Goal: Task Accomplishment & Management: Manage account settings

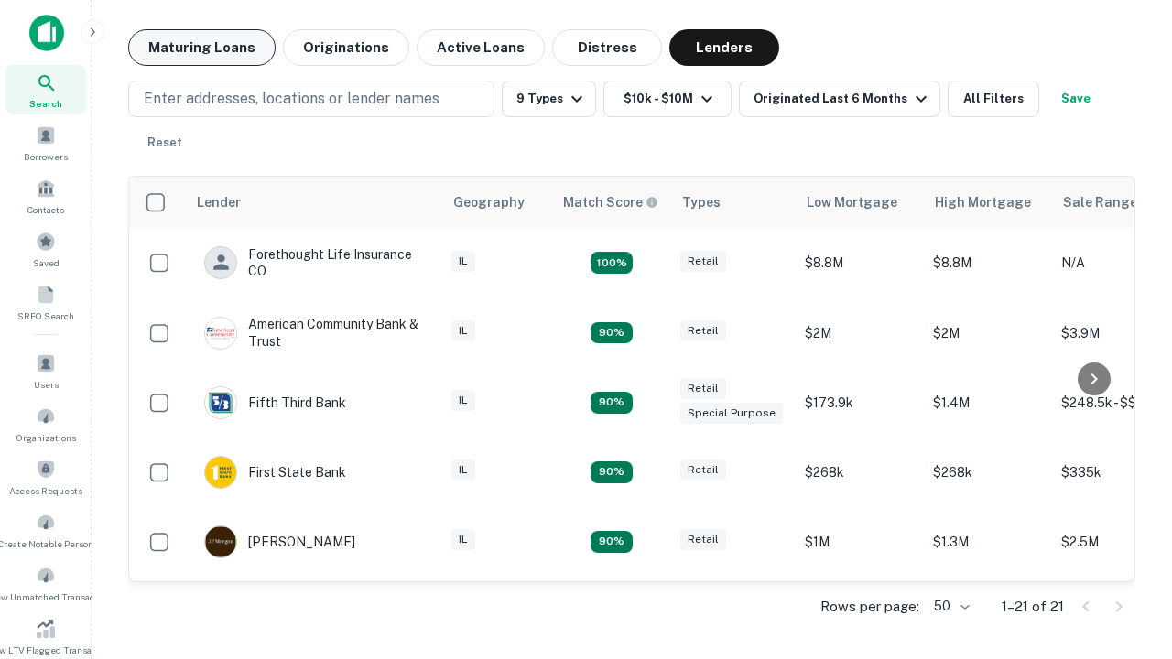
click at [201, 48] on button "Maturing Loans" at bounding box center [201, 47] width 147 height 37
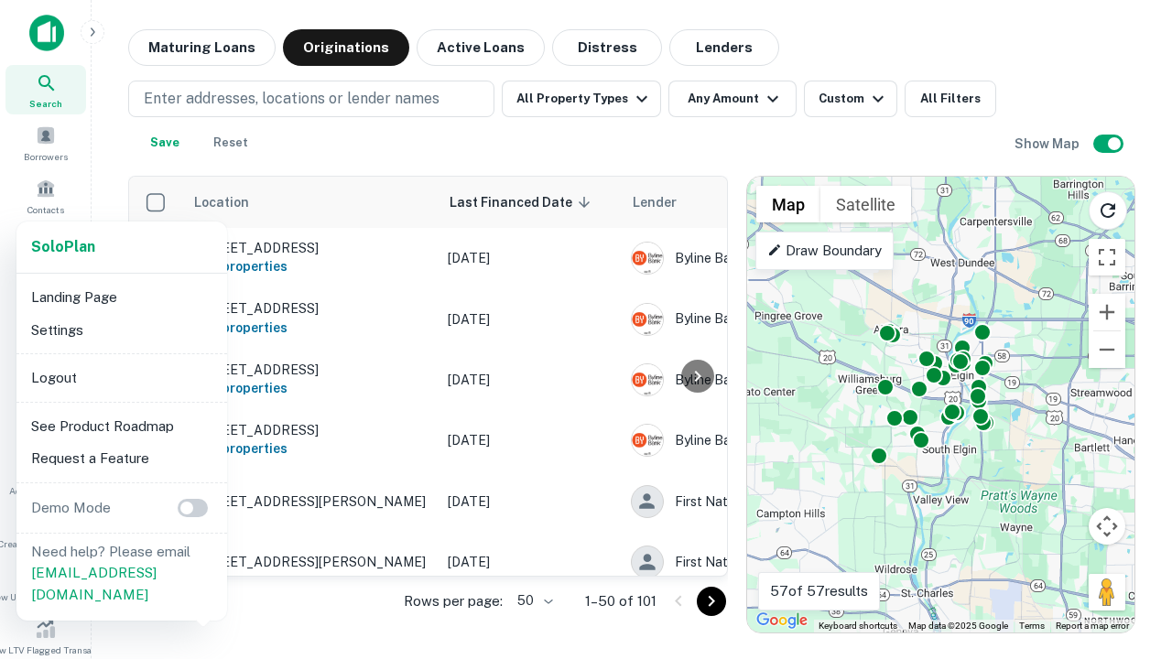
scroll to position [339, 0]
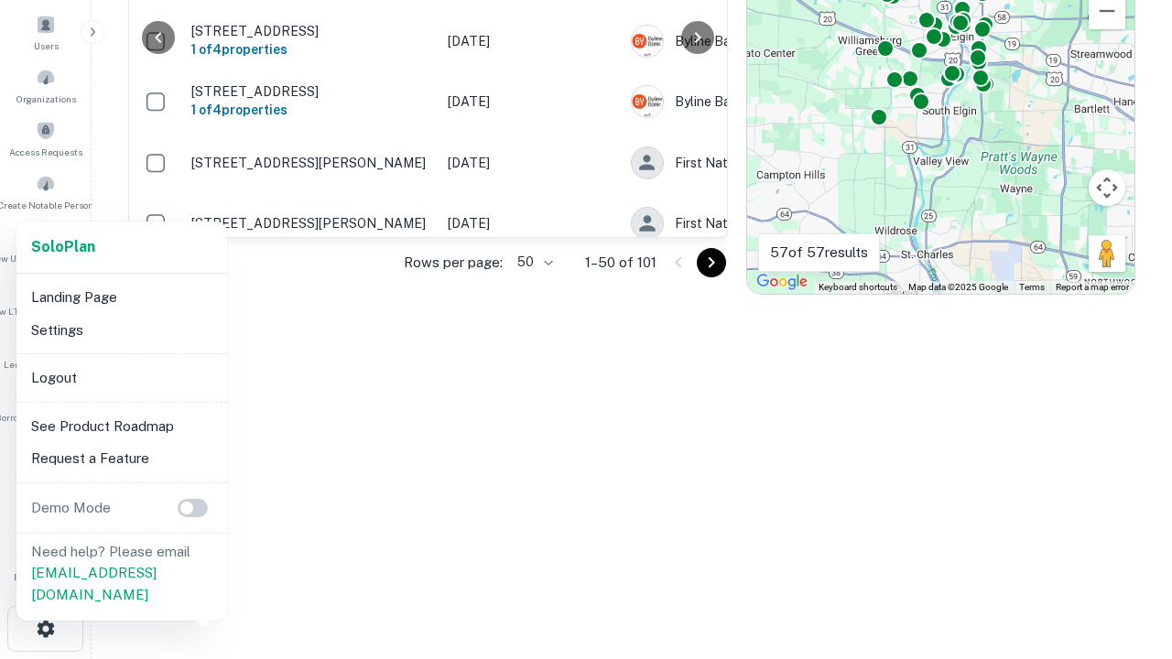
click at [121, 377] on li "Logout" at bounding box center [122, 378] width 196 height 33
